Goal: Complete application form

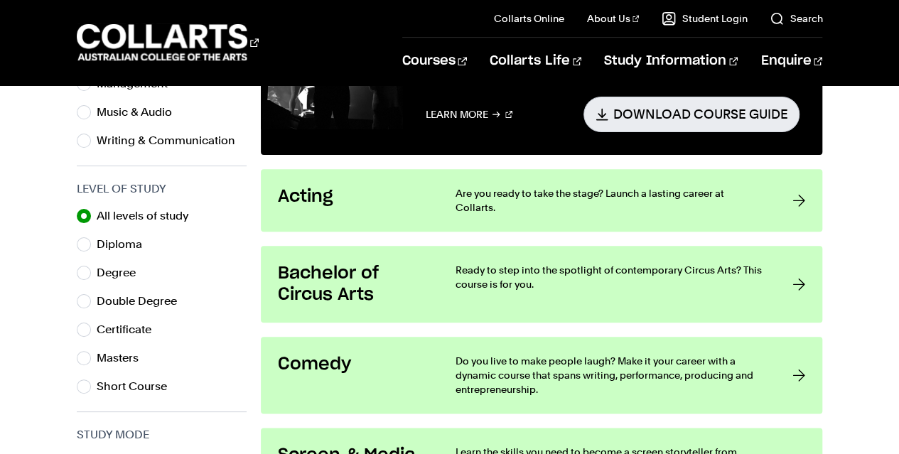
scroll to position [644, 0]
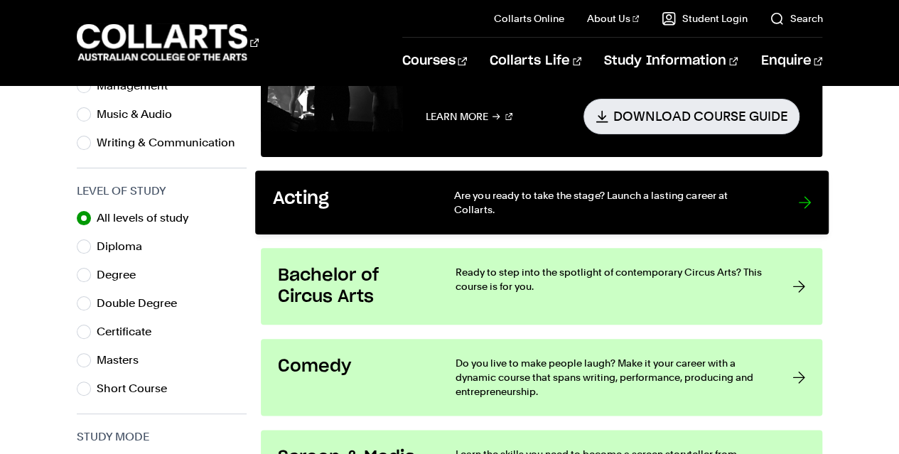
click at [802, 196] on div at bounding box center [804, 202] width 13 height 29
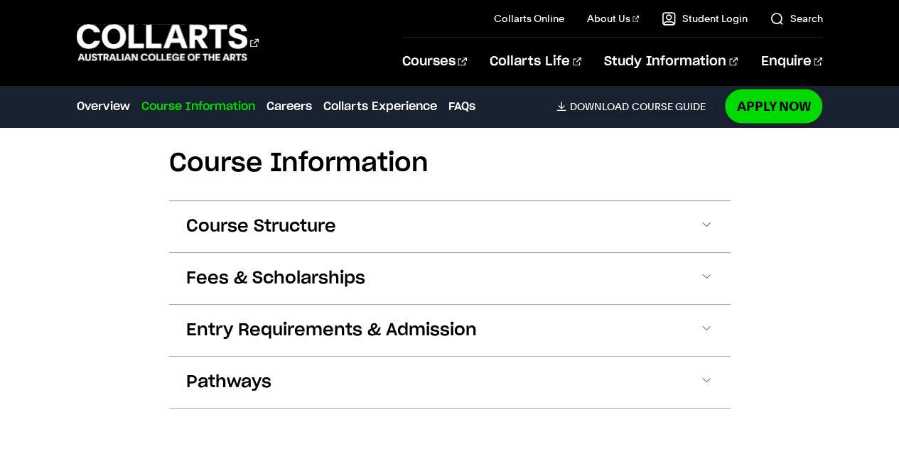
scroll to position [1325, 0]
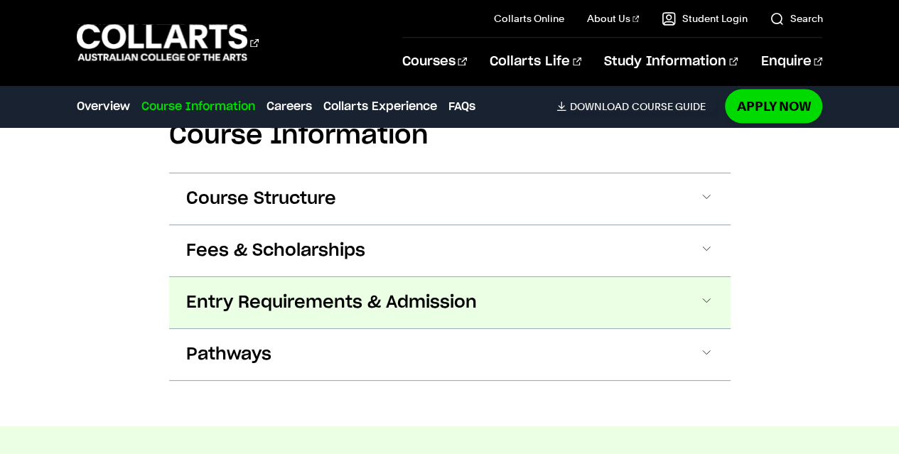
click at [712, 312] on button "Entry Requirements & Admission" at bounding box center [449, 302] width 561 height 51
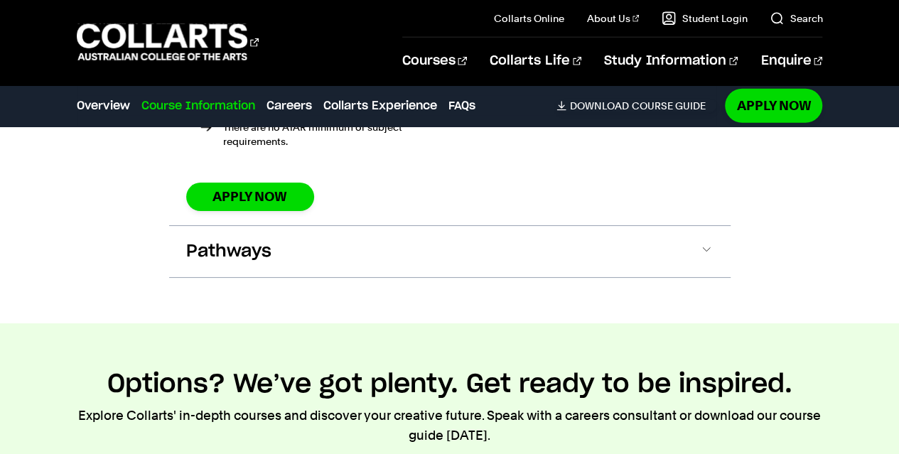
scroll to position [1921, 0]
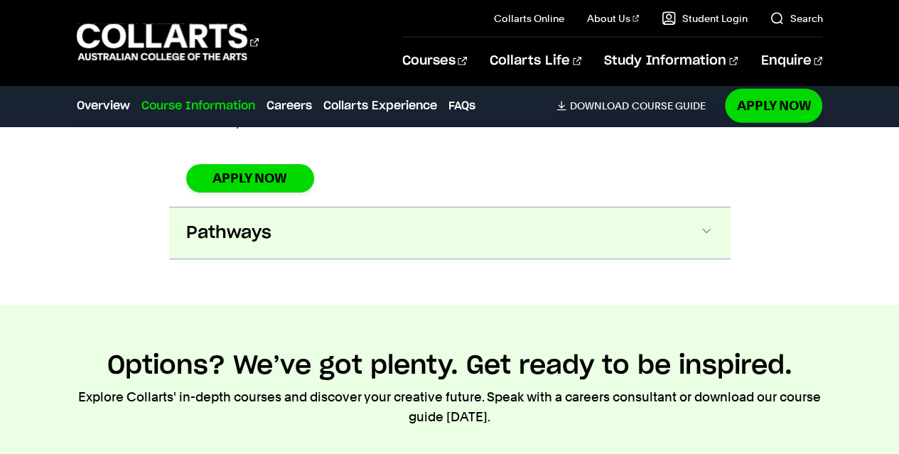
click at [705, 224] on span at bounding box center [706, 233] width 14 height 18
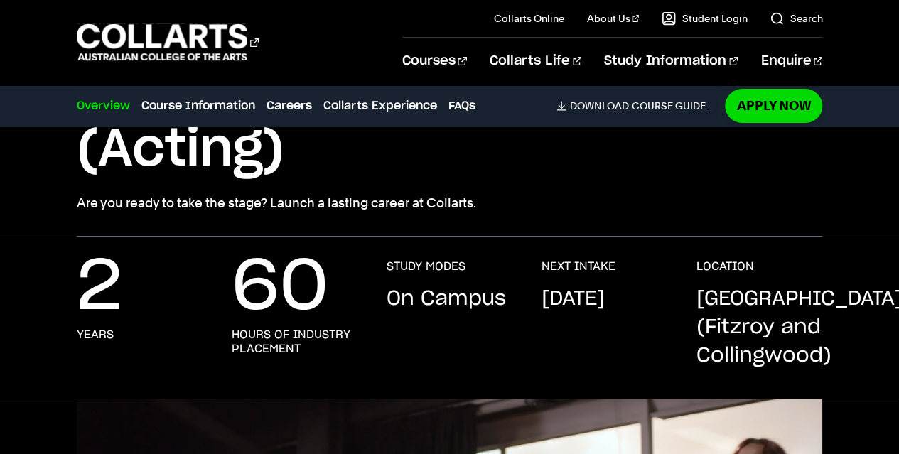
scroll to position [0, 0]
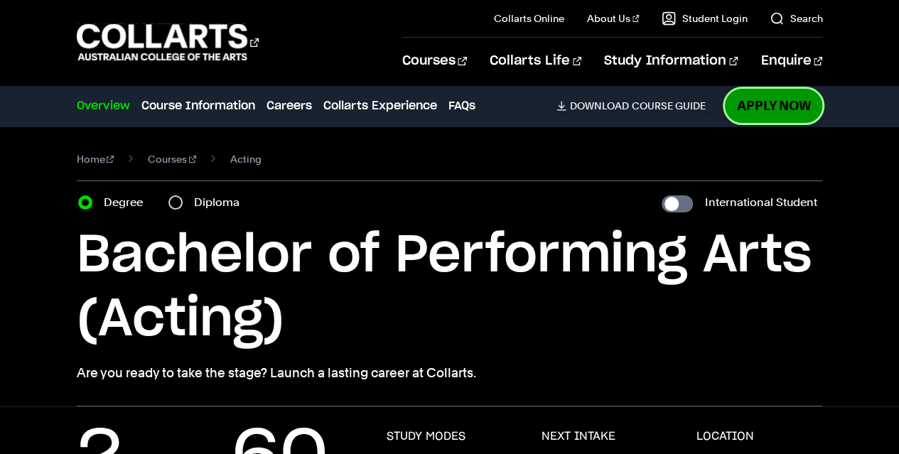
click at [743, 108] on link "Apply Now" at bounding box center [772, 105] width 97 height 33
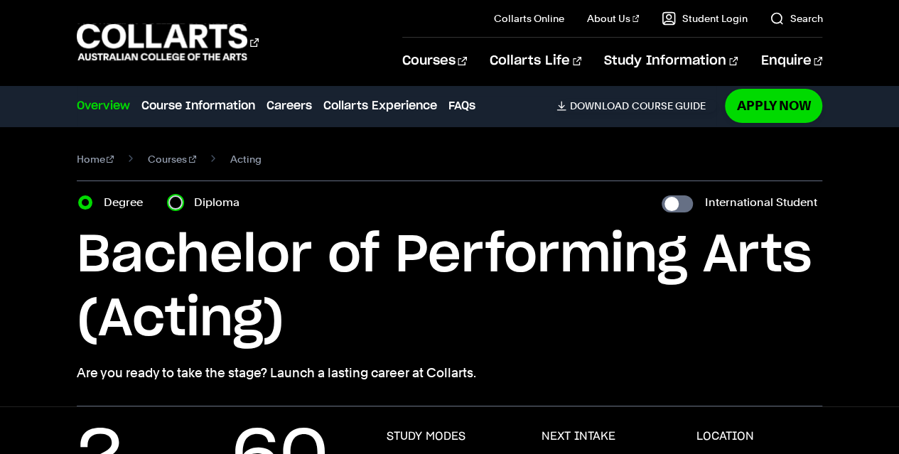
click at [175, 200] on input "Diploma" at bounding box center [175, 202] width 14 height 14
radio input "true"
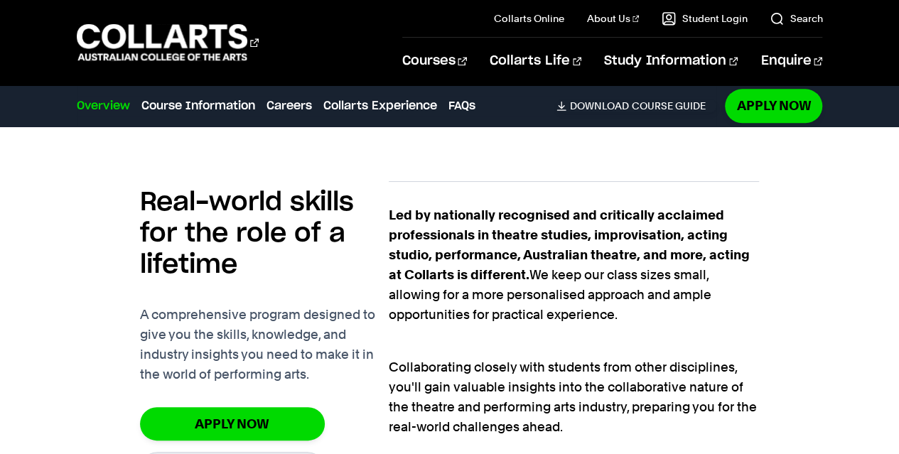
scroll to position [820, 0]
